Goal: Share content

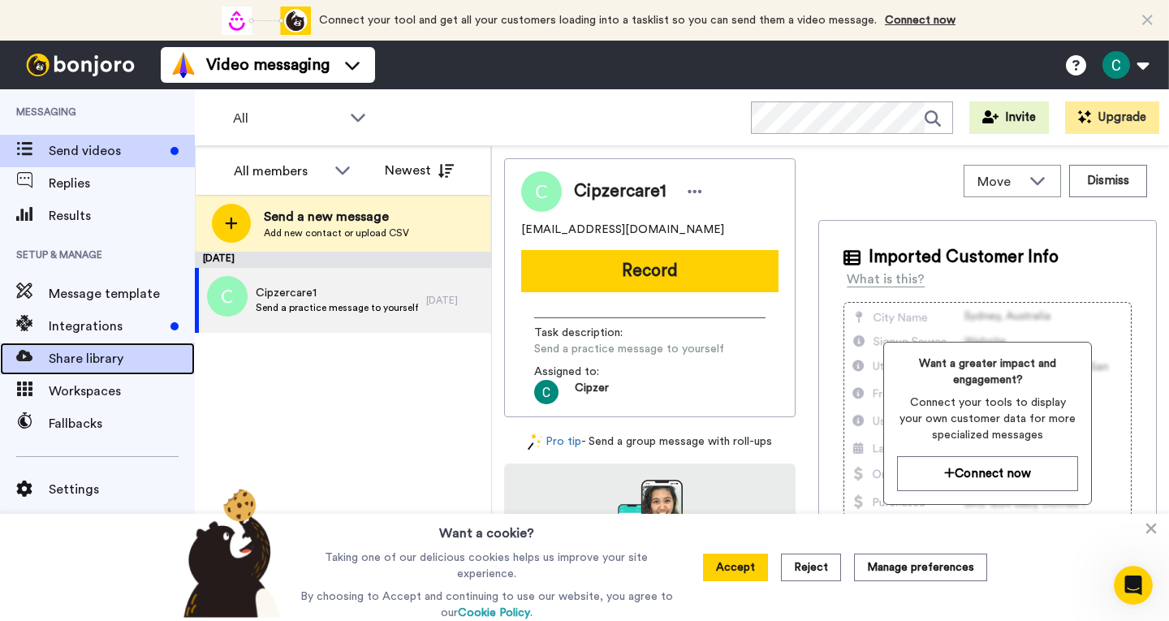
click at [123, 363] on span "Share library" at bounding box center [122, 358] width 146 height 19
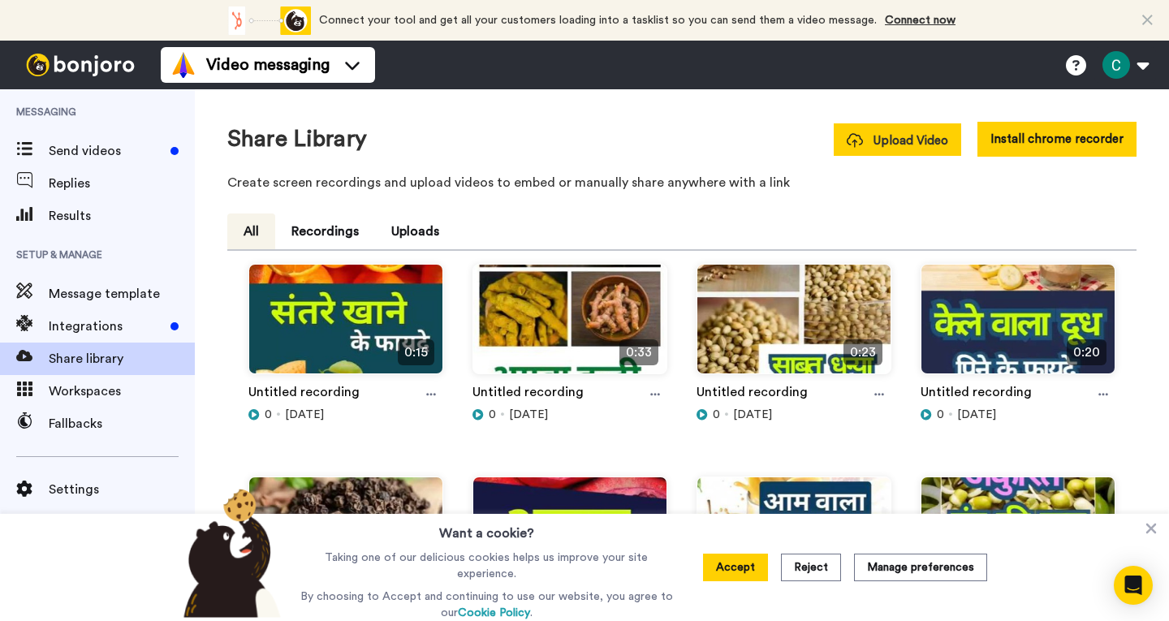
click at [903, 143] on span "Upload Video" at bounding box center [896, 140] width 101 height 17
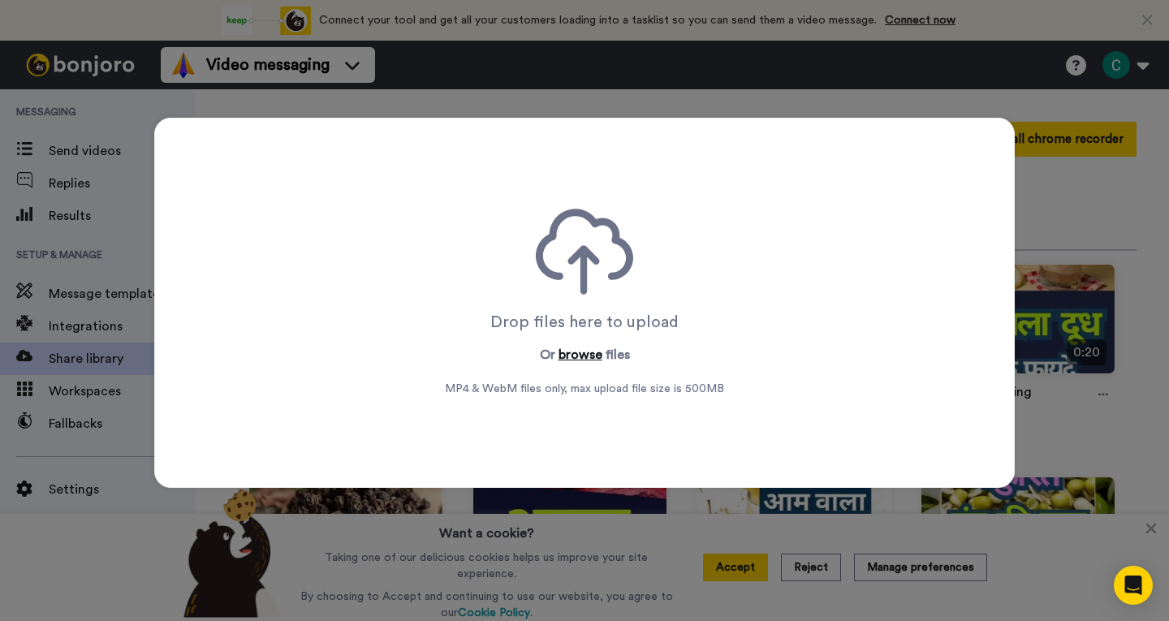
click at [586, 359] on button "browse" at bounding box center [580, 354] width 44 height 19
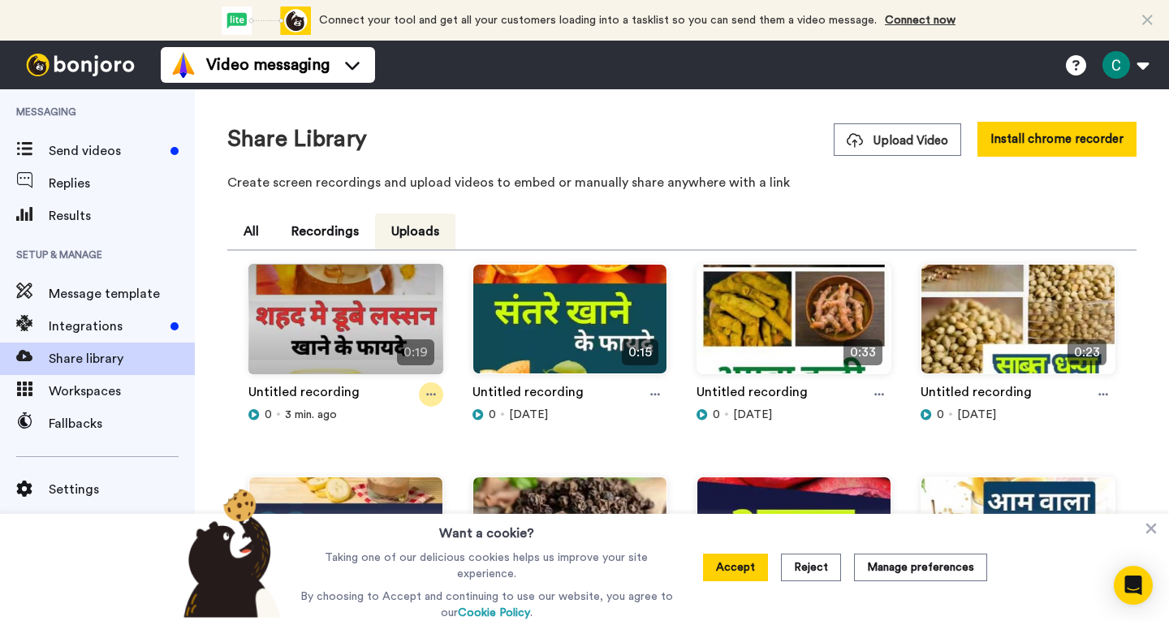
click at [432, 394] on icon at bounding box center [431, 394] width 10 height 11
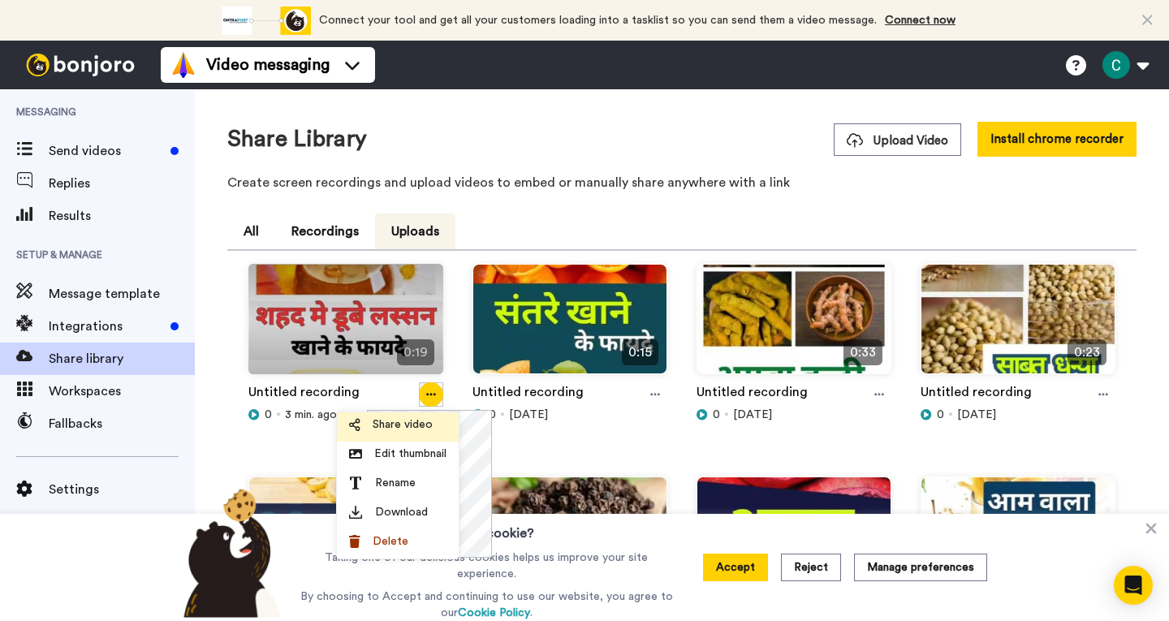
click at [409, 420] on span "Share video" at bounding box center [402, 424] width 60 height 16
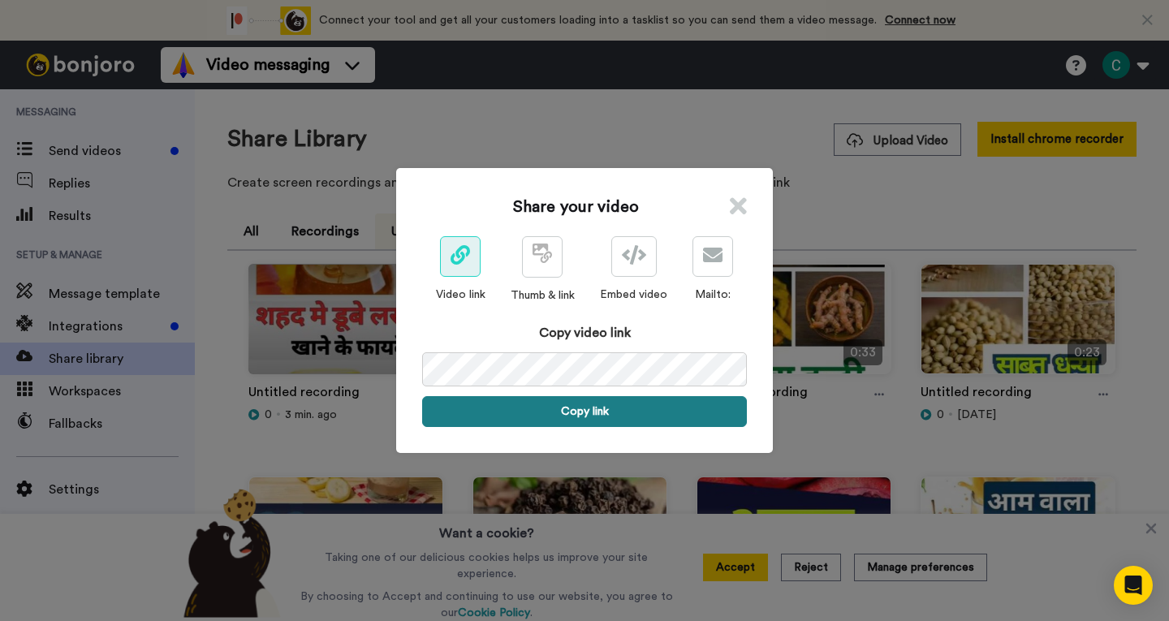
click at [598, 413] on button "Copy link" at bounding box center [584, 411] width 325 height 31
